Goal: Feedback & Contribution: Submit feedback/report problem

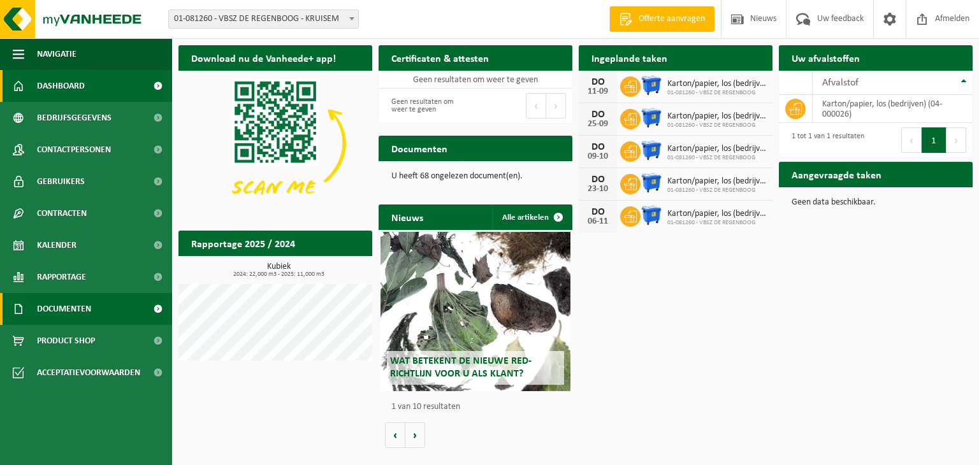
click at [65, 309] on span "Documenten" at bounding box center [64, 309] width 54 height 32
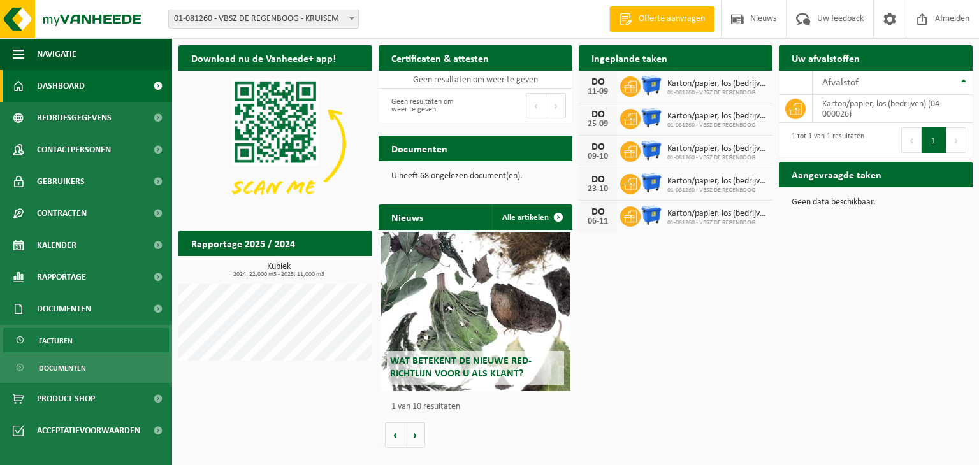
click at [57, 341] on span "Facturen" at bounding box center [56, 341] width 34 height 24
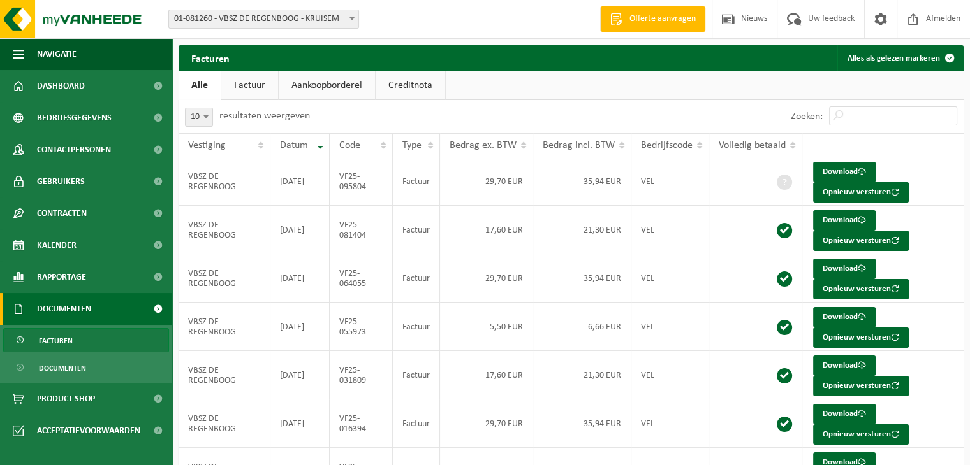
click at [416, 89] on link "Creditnota" at bounding box center [410, 85] width 69 height 29
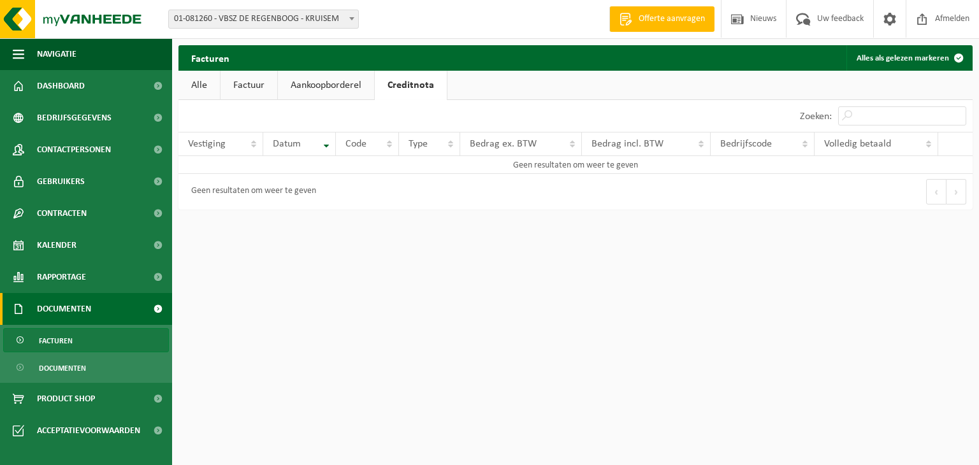
click at [256, 85] on link "Factuur" at bounding box center [249, 85] width 57 height 29
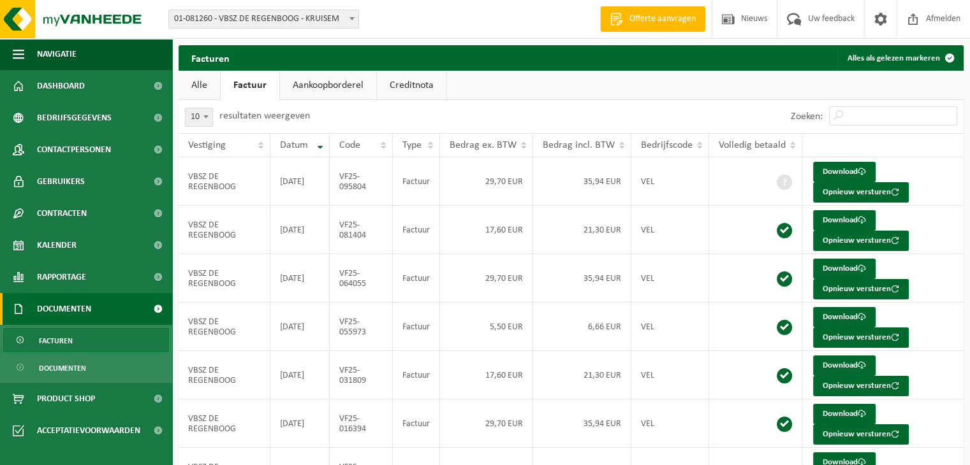
click at [311, 87] on link "Aankoopborderel" at bounding box center [328, 85] width 96 height 29
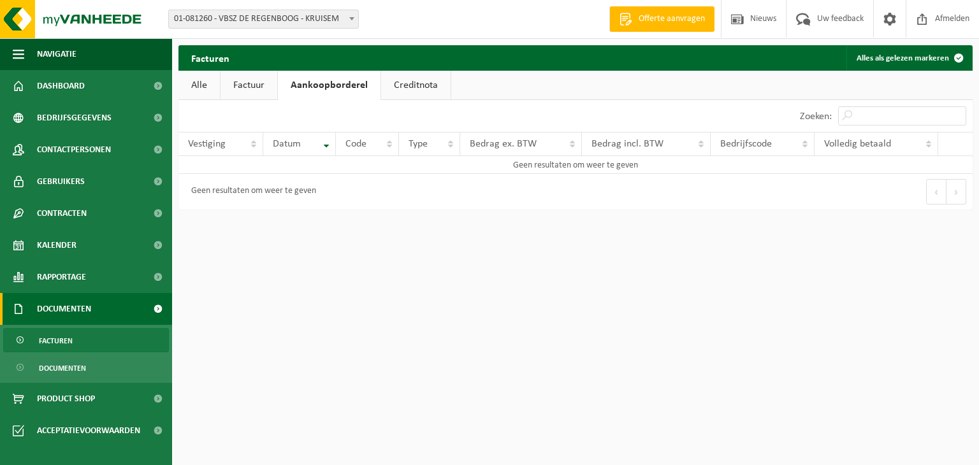
click at [247, 86] on link "Factuur" at bounding box center [249, 85] width 57 height 29
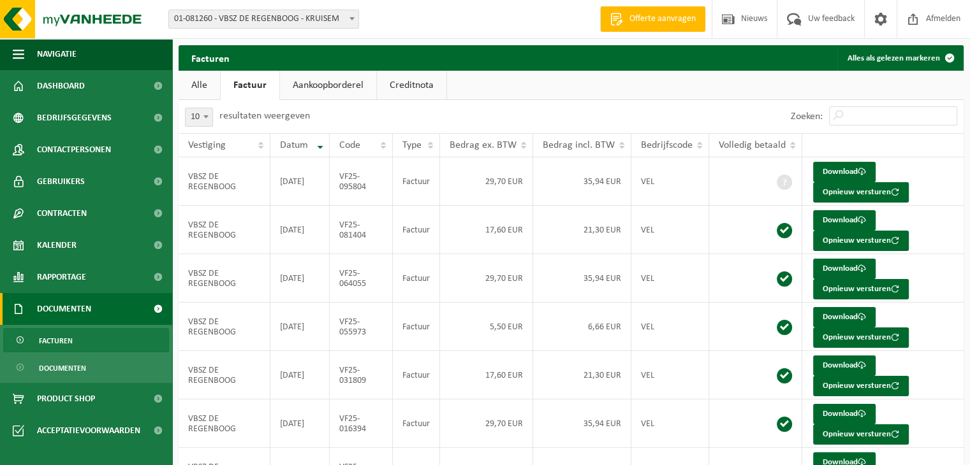
click at [196, 81] on link "Alle" at bounding box center [199, 85] width 41 height 29
click at [258, 78] on link "Factuur" at bounding box center [249, 85] width 57 height 29
click at [63, 274] on span "Rapportage" at bounding box center [61, 277] width 49 height 32
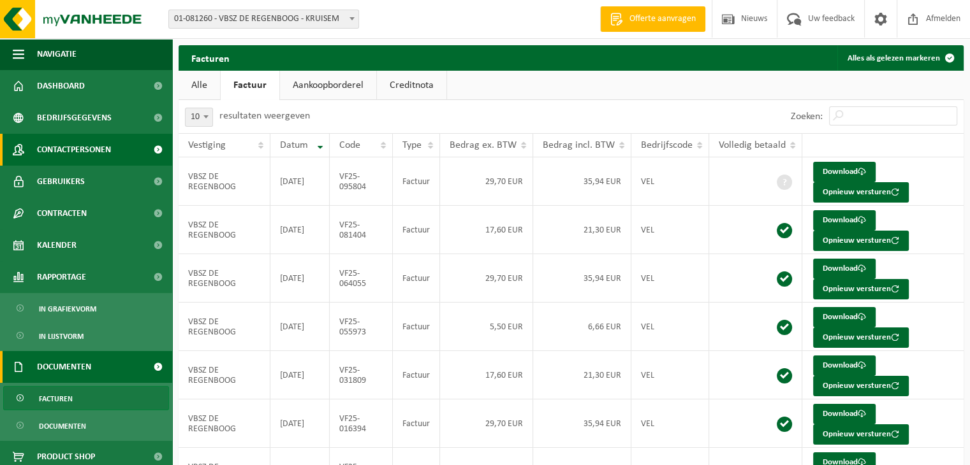
click at [79, 149] on span "Contactpersonen" at bounding box center [74, 150] width 74 height 32
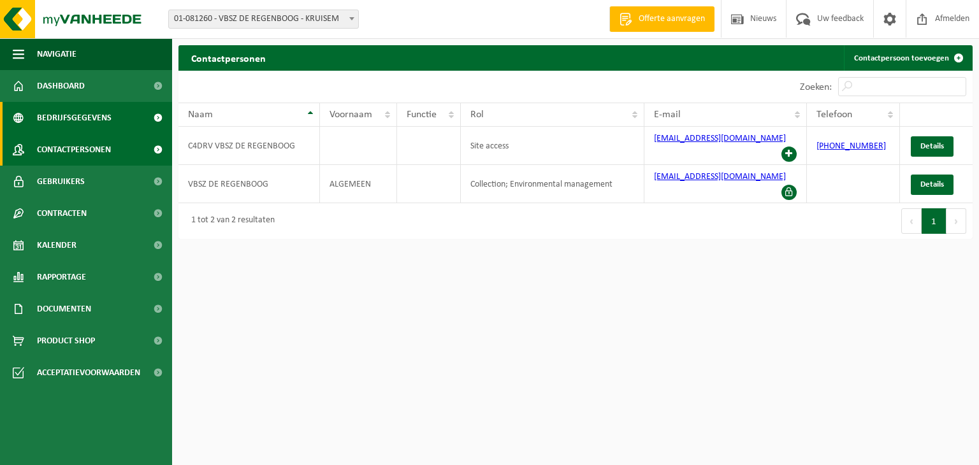
click at [91, 117] on span "Bedrijfsgegevens" at bounding box center [74, 118] width 75 height 32
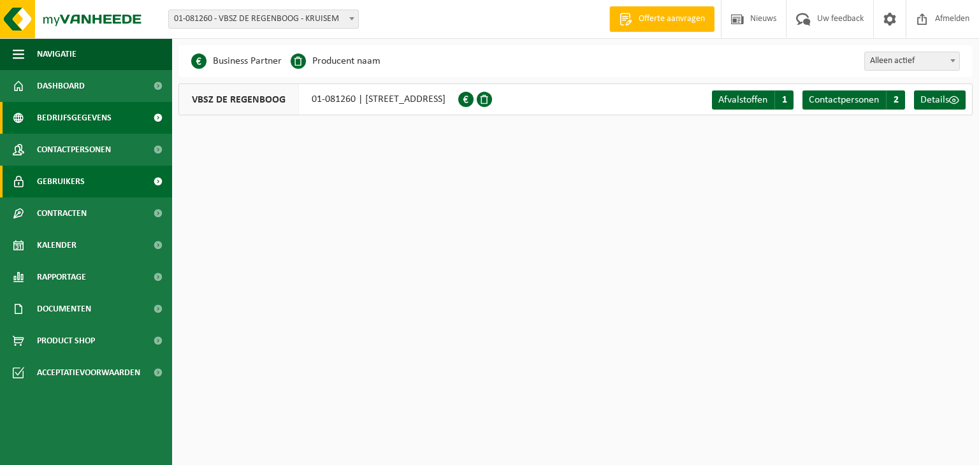
click at [77, 179] on span "Gebruikers" at bounding box center [61, 182] width 48 height 32
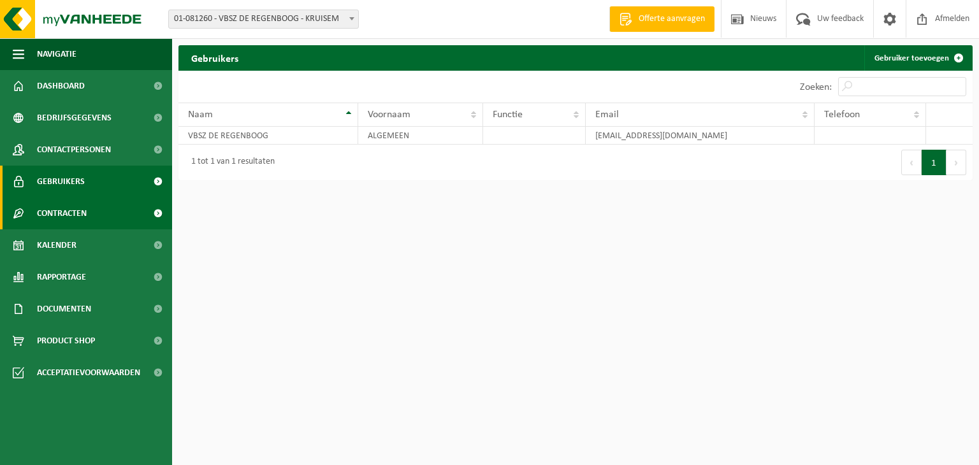
click at [71, 212] on span "Contracten" at bounding box center [62, 214] width 50 height 32
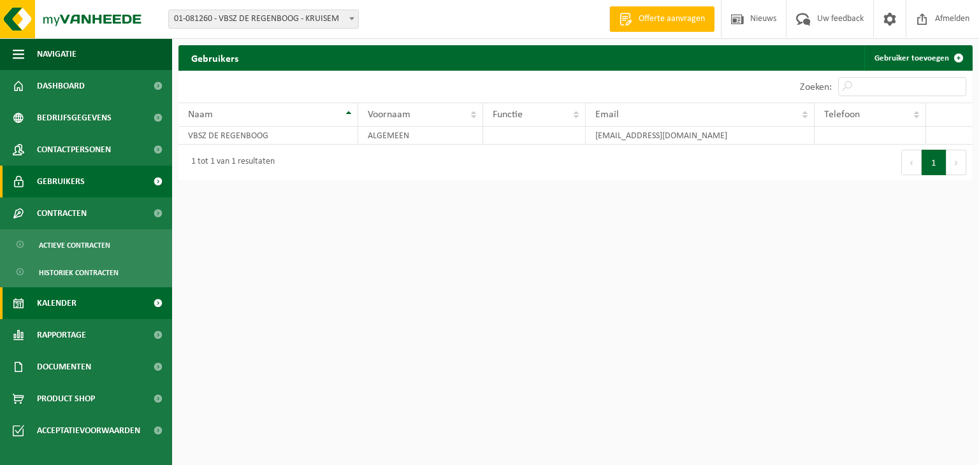
click at [66, 305] on span "Kalender" at bounding box center [57, 304] width 40 height 32
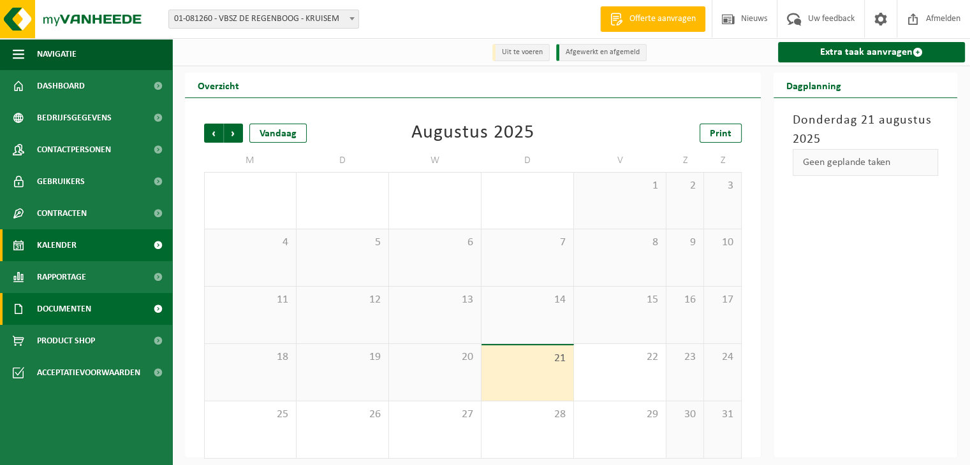
click at [55, 308] on span "Documenten" at bounding box center [64, 309] width 54 height 32
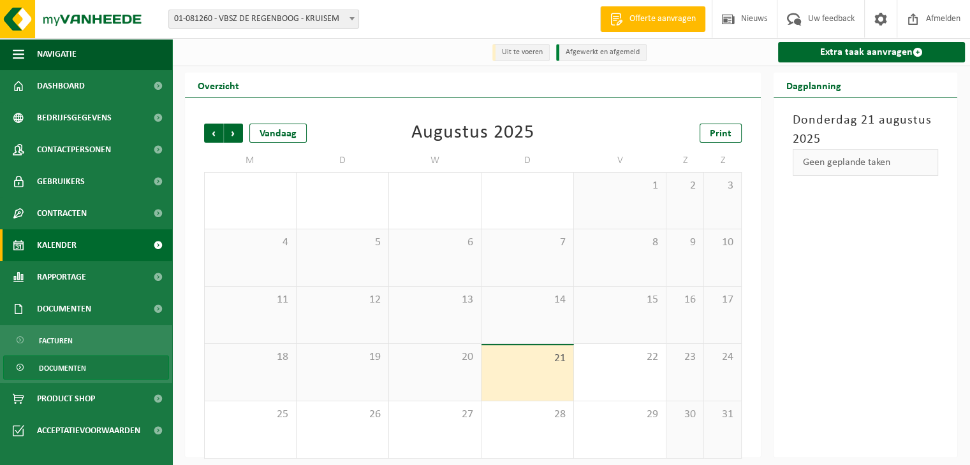
click at [61, 367] on span "Documenten" at bounding box center [62, 368] width 47 height 24
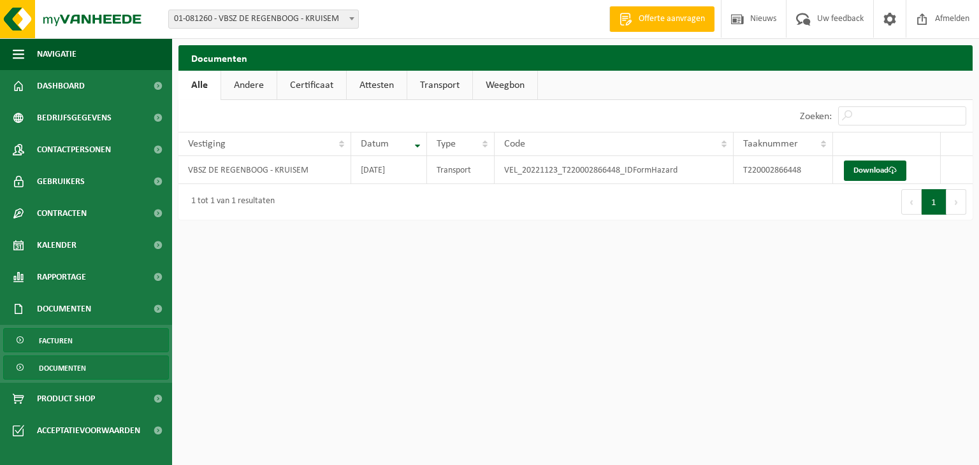
click at [71, 338] on span "Facturen" at bounding box center [56, 341] width 34 height 24
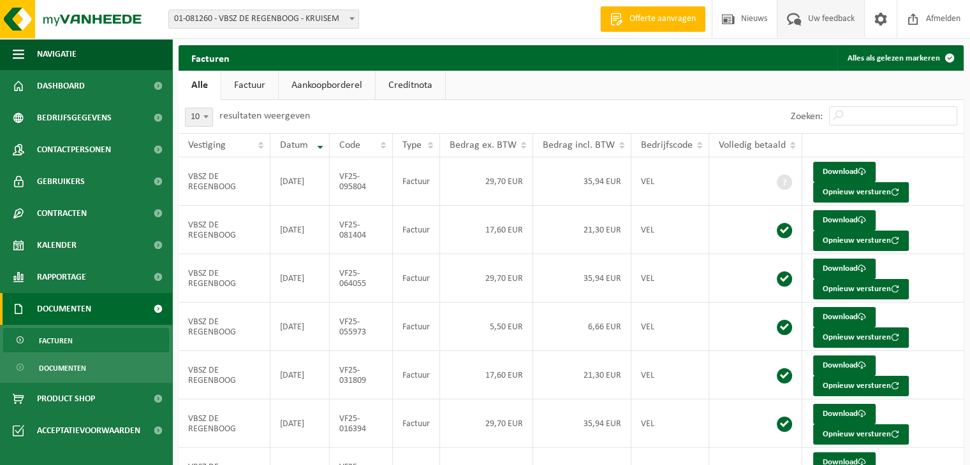
click at [821, 17] on span "Uw feedback" at bounding box center [831, 19] width 53 height 38
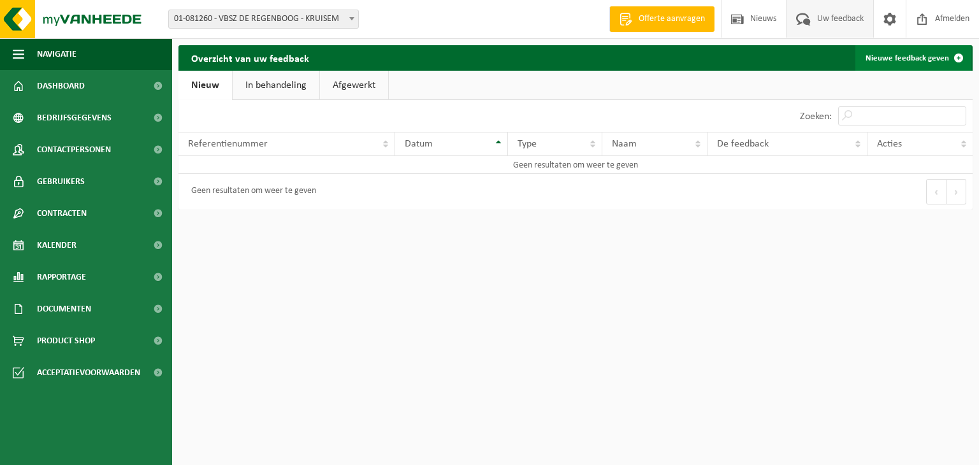
click at [887, 59] on link "Nieuwe feedback geven" at bounding box center [914, 58] width 116 height 26
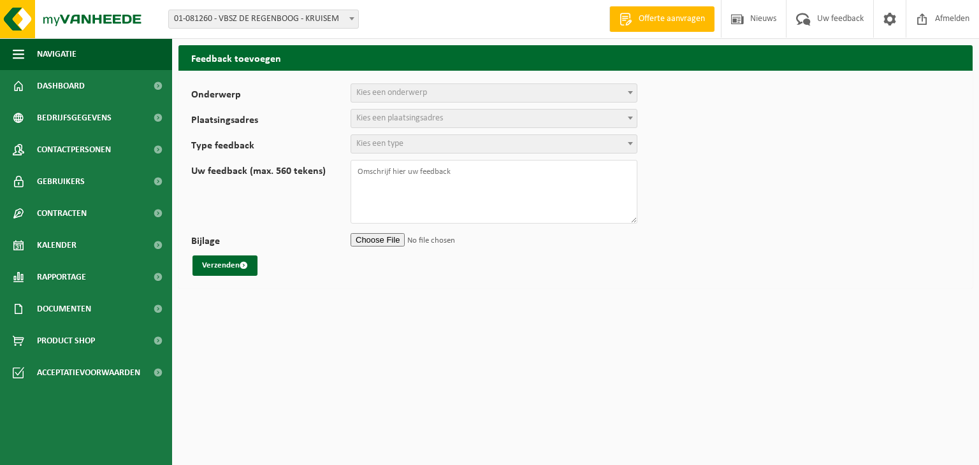
select select
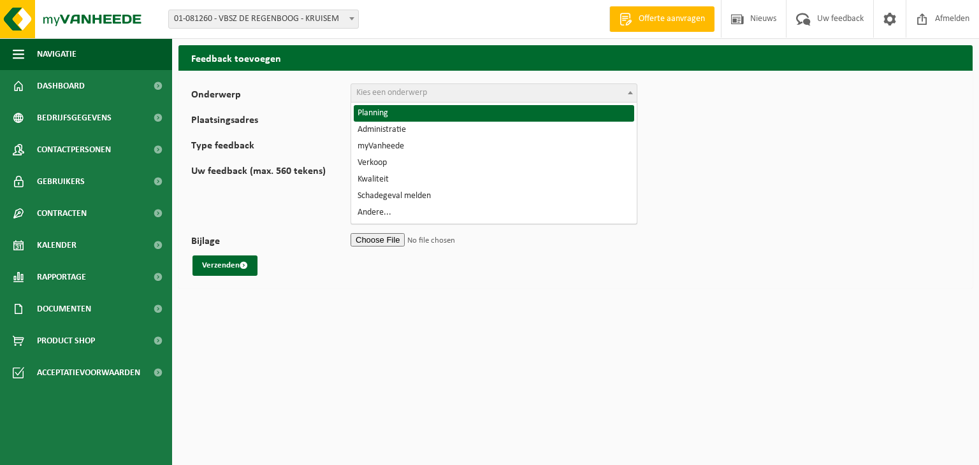
click at [628, 92] on b at bounding box center [630, 92] width 5 height 3
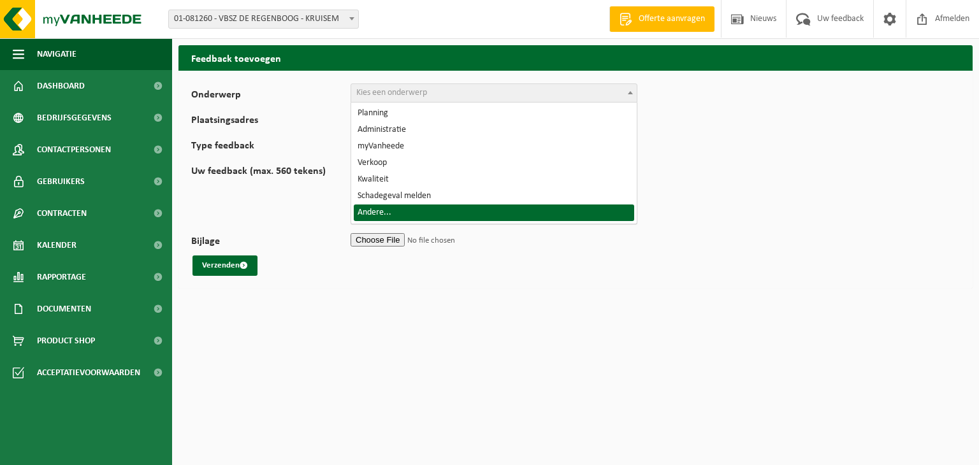
select select "32"
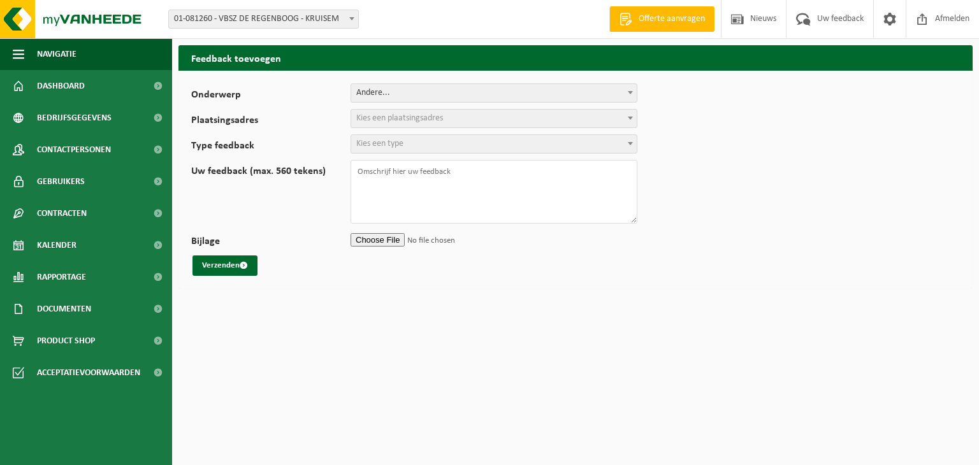
click at [631, 91] on b at bounding box center [630, 92] width 5 height 3
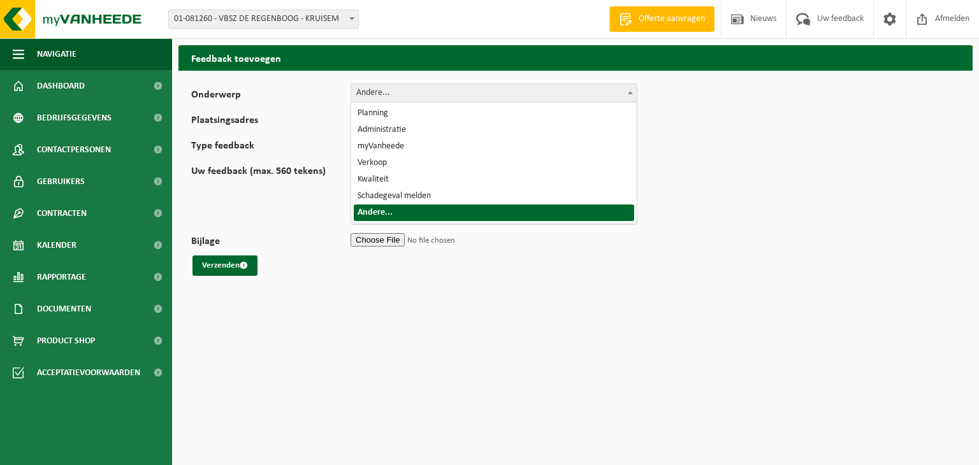
drag, startPoint x: 411, startPoint y: 207, endPoint x: 413, endPoint y: 201, distance: 6.7
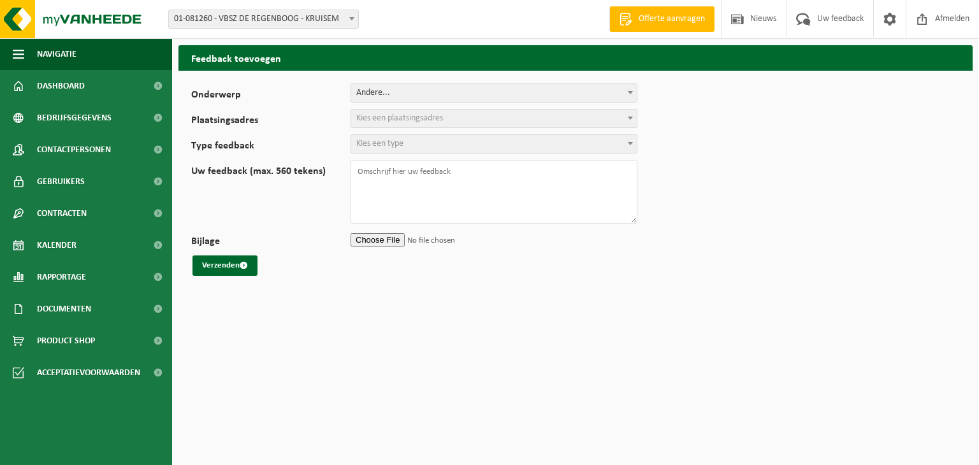
click at [632, 117] on b at bounding box center [630, 118] width 5 height 3
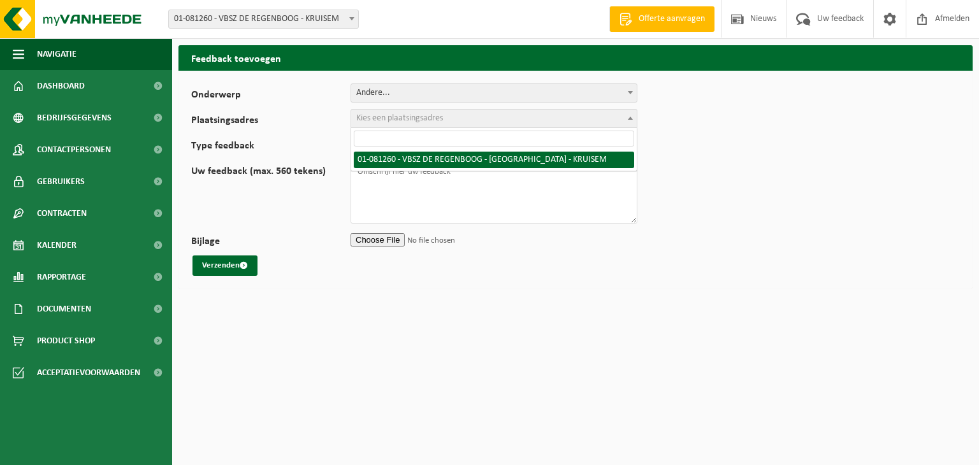
select select "113534"
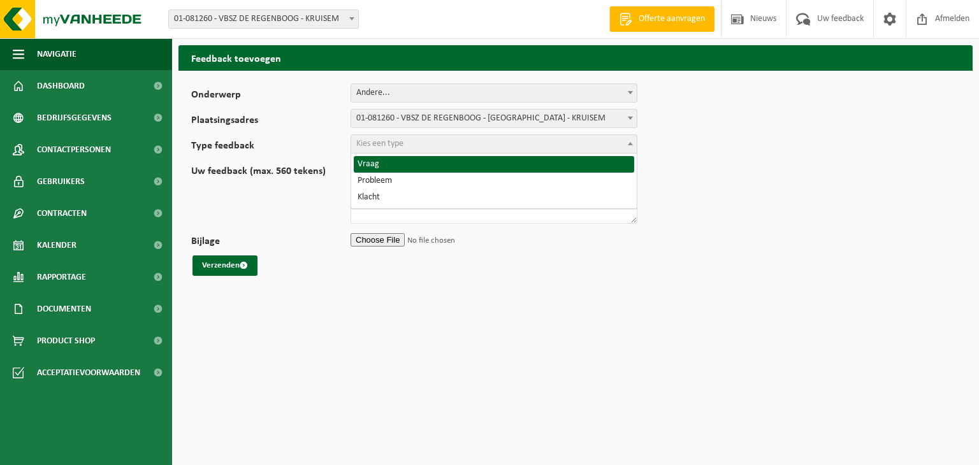
click at [627, 142] on span at bounding box center [630, 143] width 13 height 17
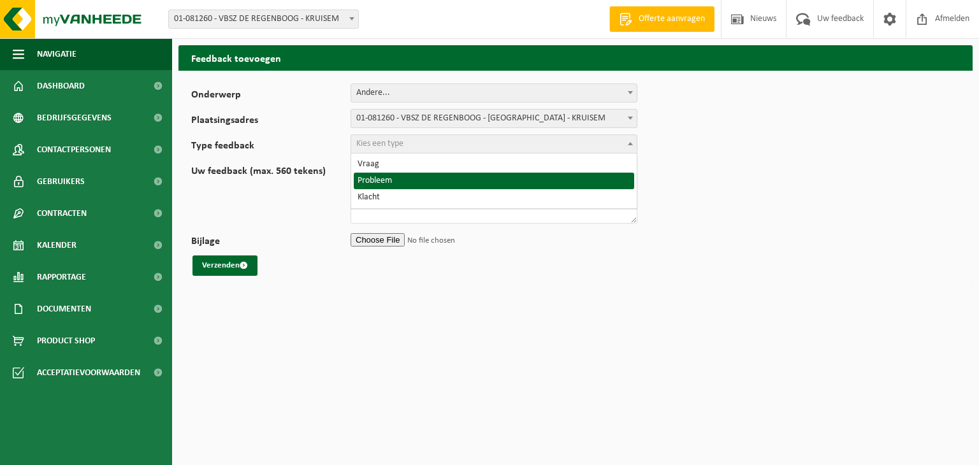
select select "ISS"
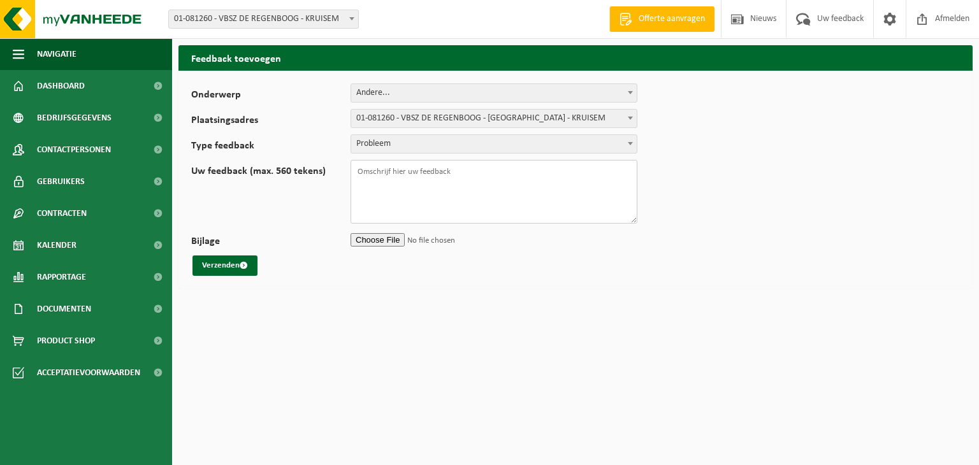
click at [370, 171] on textarea "Uw feedback (max. 560 tekens)" at bounding box center [494, 192] width 287 height 64
paste textarea "Voor klant 01-081260 VBSZ De Regenboog in Kruisem rekende je op de factuur VF25…"
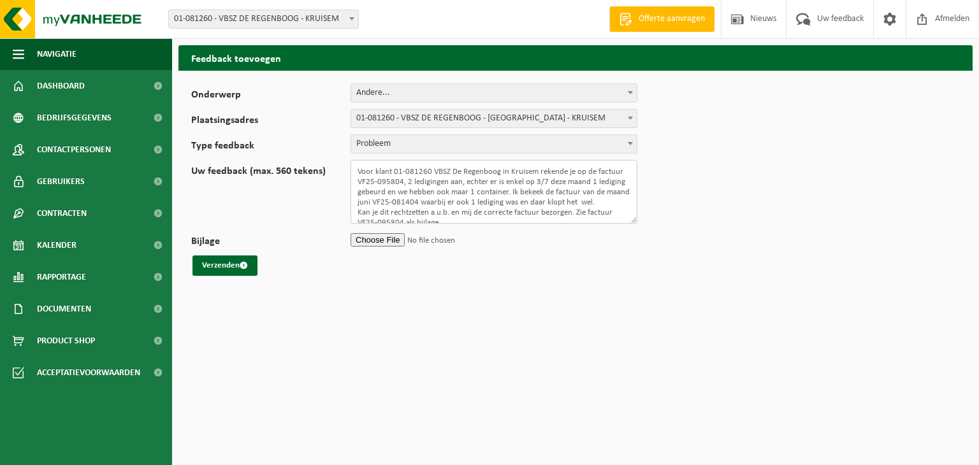
drag, startPoint x: 359, startPoint y: 170, endPoint x: 534, endPoint y: 170, distance: 175.3
click at [534, 170] on textarea "Voor klant 01-081260 VBSZ De Regenboog in Kruisem rekende je op de factuur VF25…" at bounding box center [494, 192] width 287 height 64
click at [402, 171] on textarea "Jullie rekende je op de factuur VF25-095804, 2 ledigingen aan, echter er is enk…" at bounding box center [494, 192] width 287 height 64
drag, startPoint x: 402, startPoint y: 181, endPoint x: 416, endPoint y: 179, distance: 13.5
click at [416, 179] on textarea "Jullie rekenden op de factuur VF25-095804, 2 ledigingen aan, echter er is enkel…" at bounding box center [494, 192] width 287 height 64
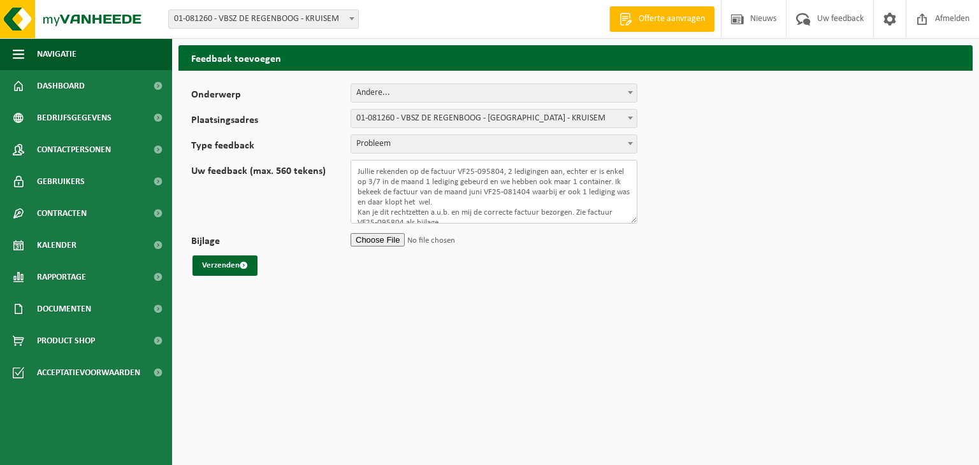
click at [444, 180] on textarea "Jullie rekenden op de factuur VF25-095804, 2 ledigingen aan, echter er is enkel…" at bounding box center [494, 192] width 287 height 64
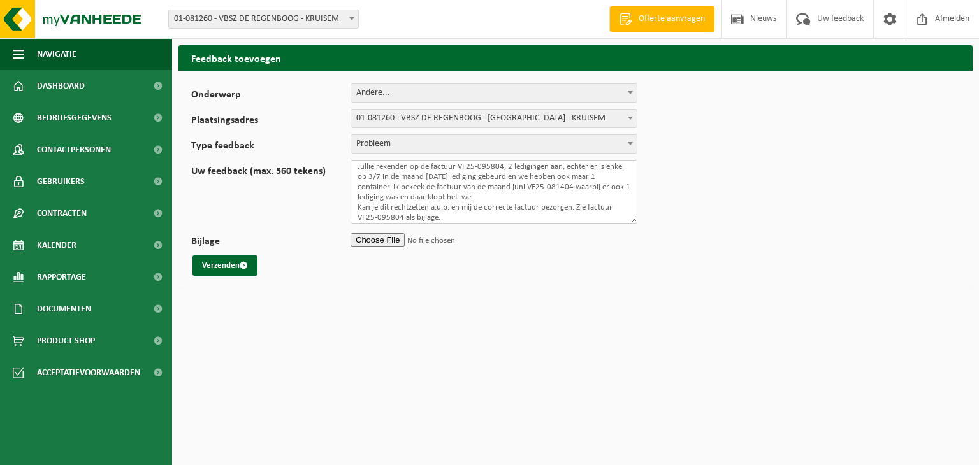
click at [515, 191] on textarea "Jullie rekenden op de factuur VF25-095804, 2 ledigingen aan, echter er is enkel…" at bounding box center [494, 192] width 287 height 64
type textarea "Jullie rekenden op de factuur VF25-095804, 2 ledigingen aan, echter er is enkel…"
click at [380, 238] on input "Bijlage" at bounding box center [494, 239] width 287 height 19
type input "C:\fakepath\Vanheede VF25-095804.pdf"
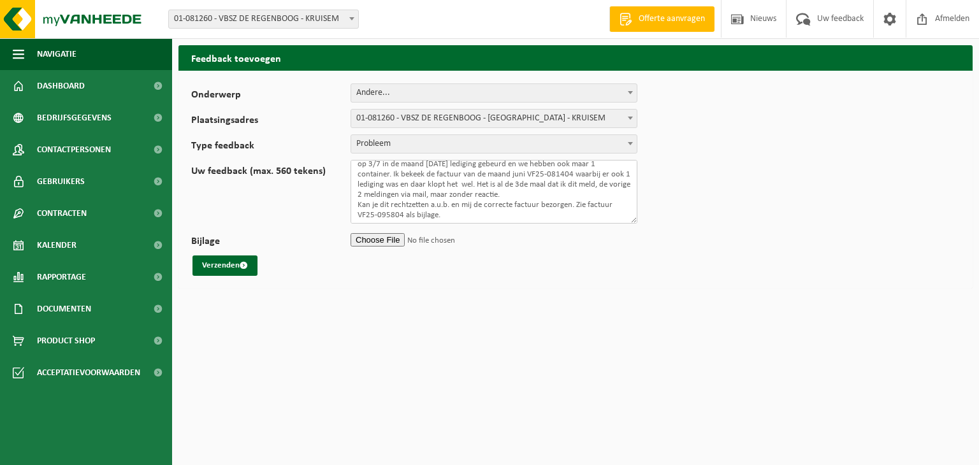
click at [448, 212] on textarea "Jullie rekenden op de factuur VF25-095804, 2 ledigingen aan, echter er is enkel…" at bounding box center [494, 192] width 287 height 64
type textarea "Jullie rekenden op de factuur VF25-095804, 2 ledigingen aan, echter er is enkel…"
click at [204, 261] on button "Verzenden" at bounding box center [225, 266] width 65 height 20
